Goal: Find specific page/section: Find specific page/section

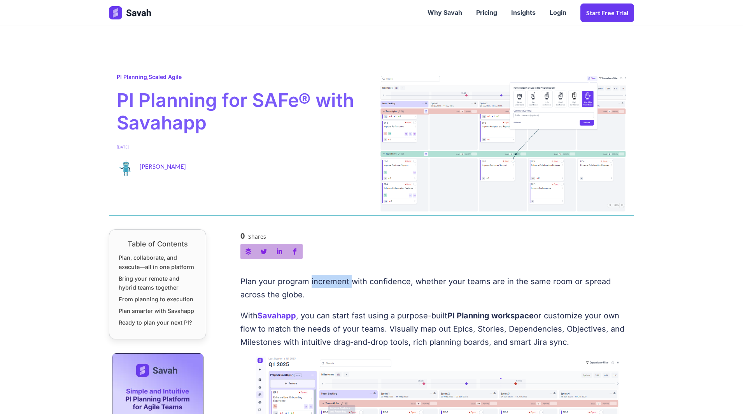
click at [116, 16] on img at bounding box center [131, 12] width 44 height 13
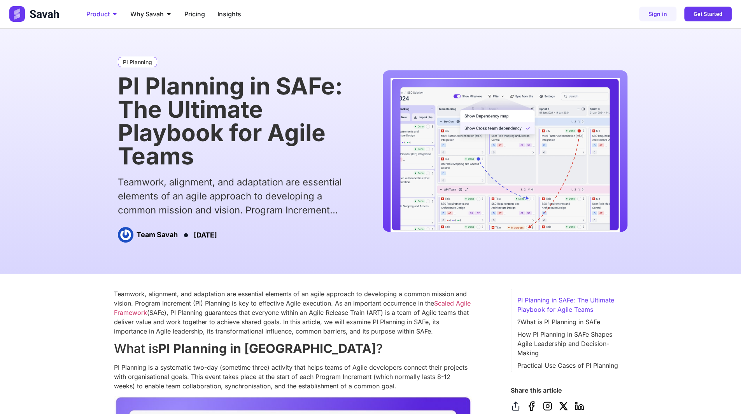
click at [97, 17] on span "Product" at bounding box center [97, 13] width 23 height 9
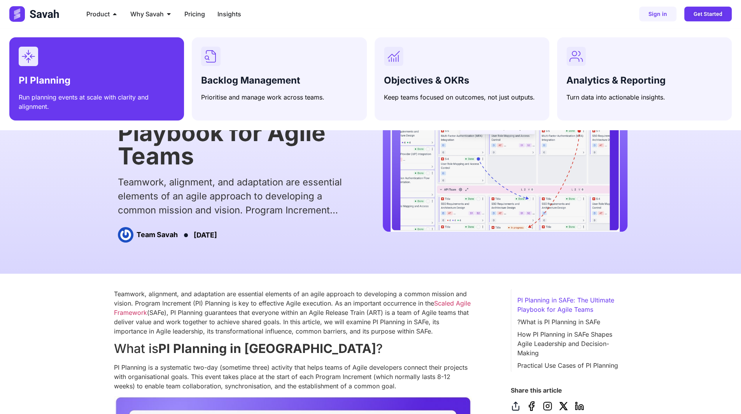
click at [83, 63] on div "Menu" at bounding box center [97, 56] width 156 height 19
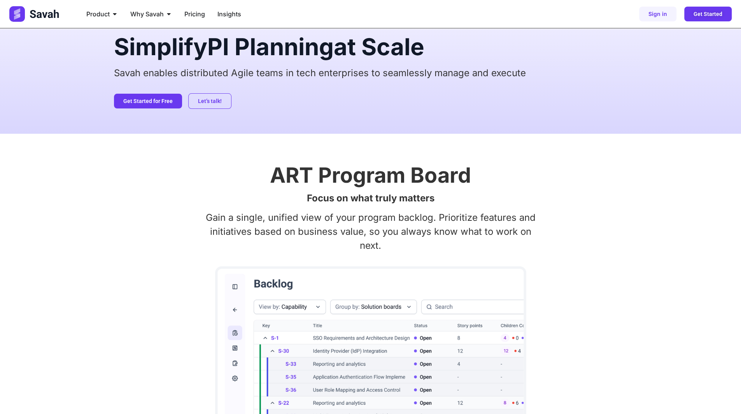
scroll to position [39, 0]
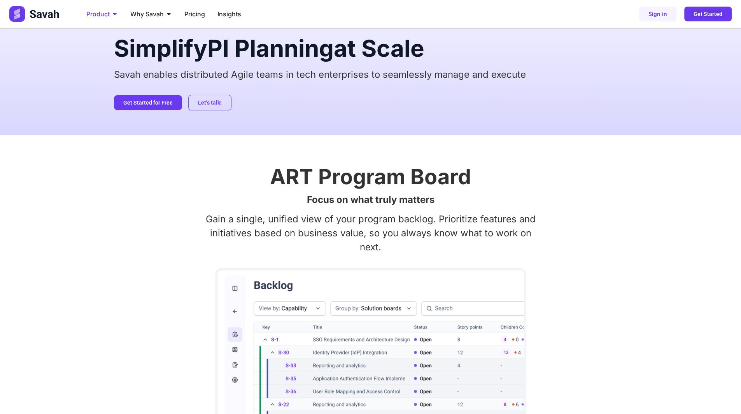
click at [111, 15] on div "Product Close Product Open Product" at bounding box center [102, 14] width 44 height 16
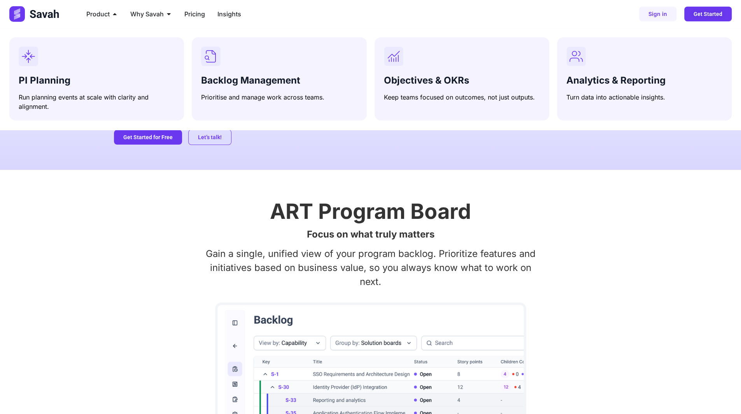
scroll to position [0, 0]
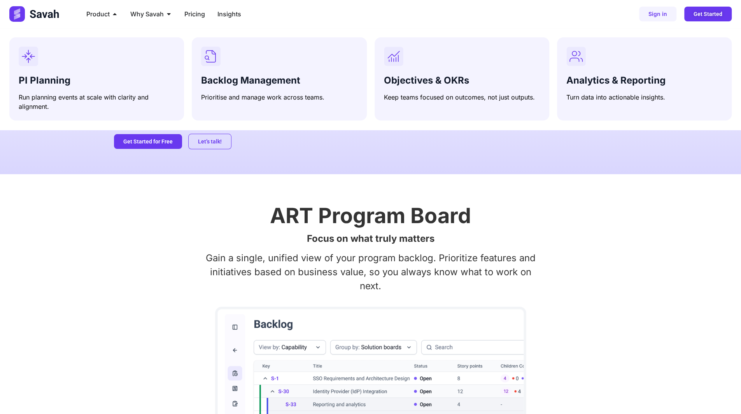
click at [119, 191] on div "ART Program Board Focus on what truly matters Gain a single, unified view of yo…" at bounding box center [370, 358] width 513 height 368
